Goal: Check status: Check status

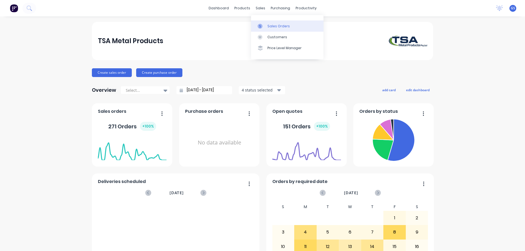
click at [275, 26] on div "Sales Orders" at bounding box center [278, 26] width 22 height 5
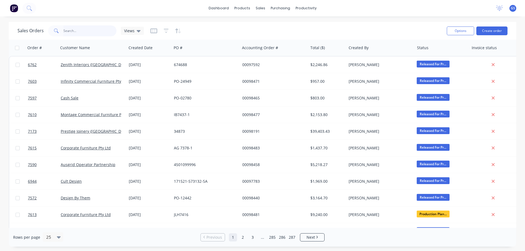
click at [78, 32] on input "text" at bounding box center [89, 30] width 53 height 11
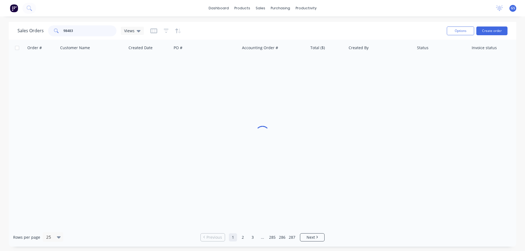
type input "98483"
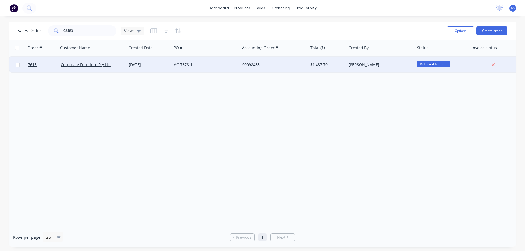
click at [154, 69] on div "[DATE]" at bounding box center [149, 65] width 45 height 16
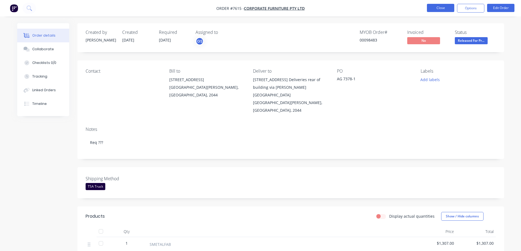
click at [433, 8] on button "Close" at bounding box center [440, 8] width 27 height 8
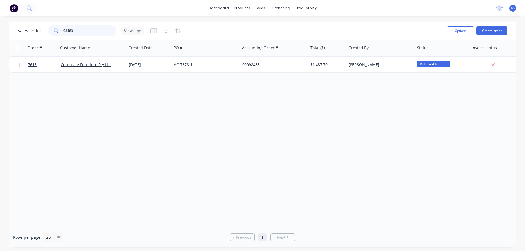
drag, startPoint x: 78, startPoint y: 32, endPoint x: 37, endPoint y: 33, distance: 40.7
click at [37, 33] on div "Sales Orders 98483 Views" at bounding box center [80, 30] width 126 height 11
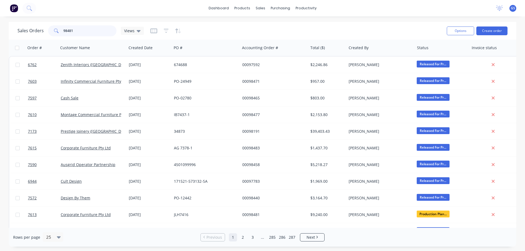
type input "98481"
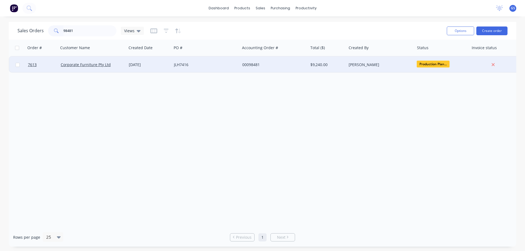
click at [102, 71] on div "Corporate Furniture Pty Ltd" at bounding box center [92, 65] width 68 height 16
